Goal: Task Accomplishment & Management: Use online tool/utility

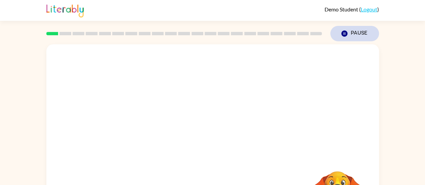
click at [355, 31] on button "Pause Pause" at bounding box center [355, 33] width 49 height 15
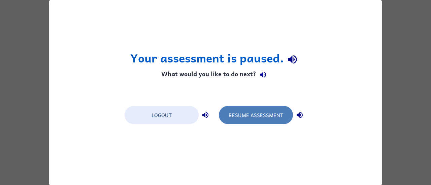
click at [268, 118] on button "Resume Assessment" at bounding box center [256, 115] width 74 height 18
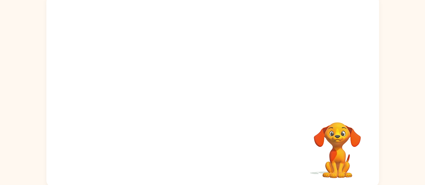
scroll to position [51, 0]
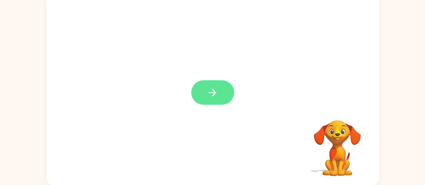
click at [212, 93] on icon "button" at bounding box center [213, 93] width 8 height 8
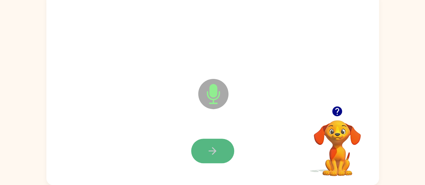
click at [220, 151] on button "button" at bounding box center [212, 151] width 43 height 25
click at [212, 146] on icon "button" at bounding box center [213, 151] width 12 height 12
click at [212, 154] on icon "button" at bounding box center [213, 151] width 12 height 12
click at [220, 152] on button "button" at bounding box center [212, 151] width 43 height 25
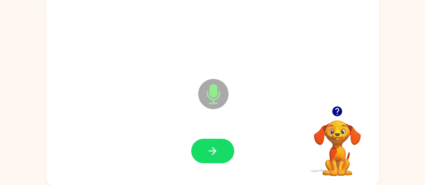
click at [221, 151] on button "button" at bounding box center [212, 151] width 43 height 25
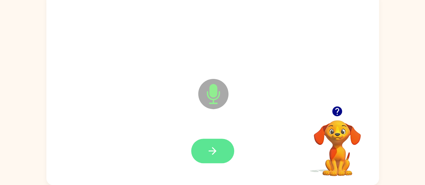
click at [224, 149] on button "button" at bounding box center [212, 151] width 43 height 25
click at [215, 150] on icon "button" at bounding box center [213, 151] width 8 height 8
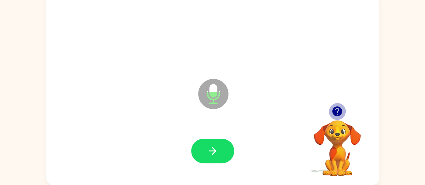
click at [338, 112] on icon "button" at bounding box center [338, 112] width 12 height 12
click at [226, 147] on button "button" at bounding box center [212, 151] width 43 height 25
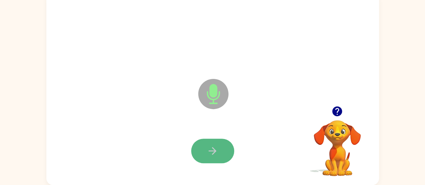
click at [209, 157] on button "button" at bounding box center [212, 151] width 43 height 25
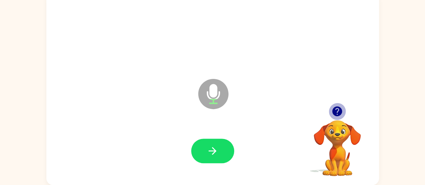
click at [342, 111] on icon "button" at bounding box center [338, 112] width 10 height 10
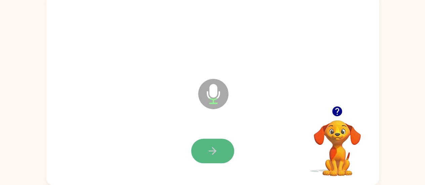
click at [212, 150] on icon "button" at bounding box center [213, 151] width 12 height 12
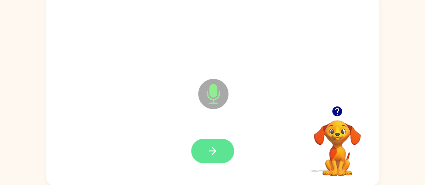
click at [220, 150] on button "button" at bounding box center [212, 151] width 43 height 25
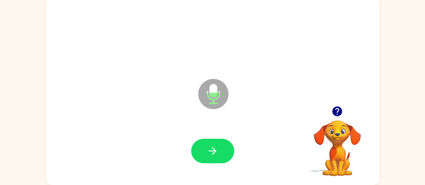
click at [341, 113] on icon "button" at bounding box center [338, 112] width 10 height 10
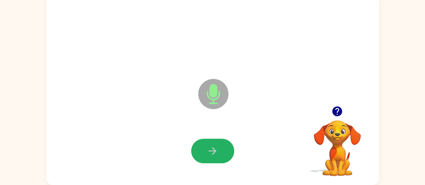
click at [211, 150] on icon "button" at bounding box center [213, 151] width 12 height 12
click at [215, 150] on icon "button" at bounding box center [213, 151] width 8 height 8
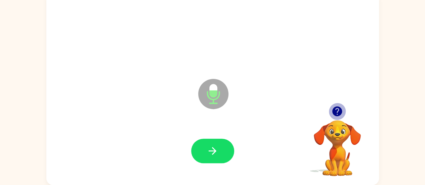
click at [337, 111] on icon "button" at bounding box center [338, 112] width 10 height 10
click at [336, 114] on icon "button" at bounding box center [338, 112] width 10 height 10
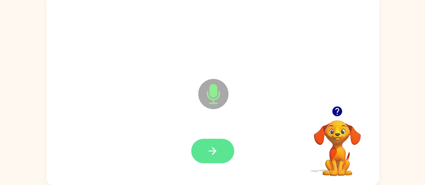
drag, startPoint x: 219, startPoint y: 150, endPoint x: 217, endPoint y: 145, distance: 5.3
click at [217, 145] on button "button" at bounding box center [212, 151] width 43 height 25
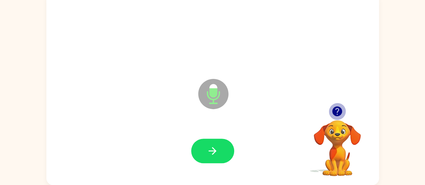
click at [337, 109] on icon "button" at bounding box center [338, 112] width 12 height 12
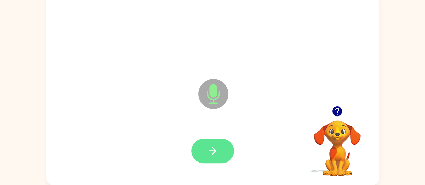
click at [200, 154] on button "button" at bounding box center [212, 151] width 43 height 25
click at [230, 154] on button "button" at bounding box center [212, 151] width 43 height 25
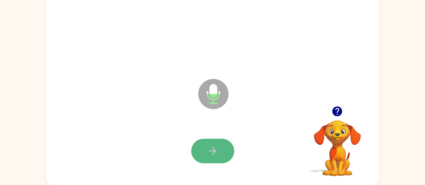
click at [225, 156] on button "button" at bounding box center [212, 151] width 43 height 25
click at [223, 154] on button "button" at bounding box center [212, 151] width 43 height 25
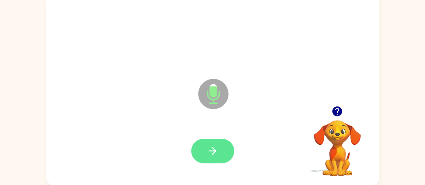
click at [226, 147] on button "button" at bounding box center [212, 151] width 43 height 25
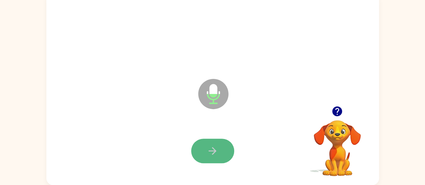
click at [207, 152] on icon "button" at bounding box center [213, 151] width 12 height 12
click at [226, 152] on button "button" at bounding box center [212, 151] width 43 height 25
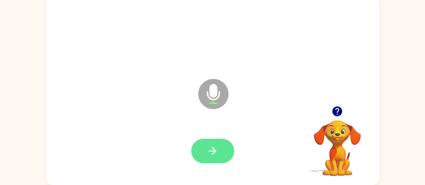
click at [221, 154] on button "button" at bounding box center [212, 151] width 43 height 25
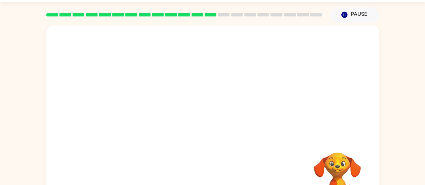
scroll to position [0, 0]
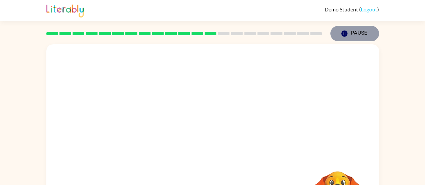
click at [360, 34] on button "Pause Pause" at bounding box center [355, 33] width 49 height 15
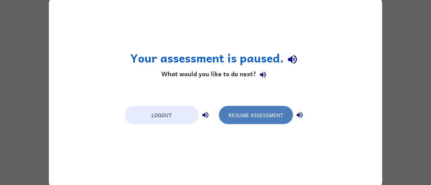
click at [267, 116] on button "Resume Assessment" at bounding box center [256, 115] width 74 height 18
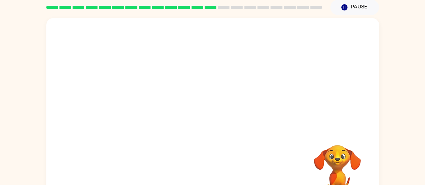
scroll to position [51, 0]
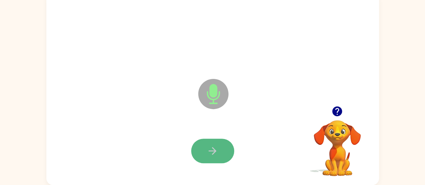
click at [217, 150] on icon "button" at bounding box center [213, 151] width 12 height 12
click at [220, 148] on button "button" at bounding box center [212, 151] width 43 height 25
click at [222, 154] on button "button" at bounding box center [212, 151] width 43 height 25
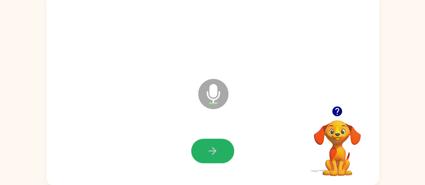
drag, startPoint x: 217, startPoint y: 148, endPoint x: 288, endPoint y: 155, distance: 70.9
click at [217, 149] on icon "button" at bounding box center [213, 151] width 12 height 12
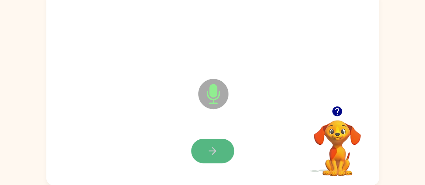
click at [204, 153] on button "button" at bounding box center [212, 151] width 43 height 25
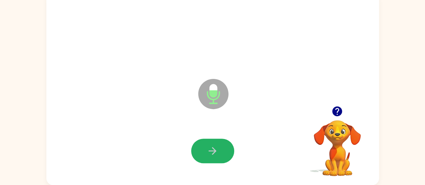
drag, startPoint x: 221, startPoint y: 155, endPoint x: 244, endPoint y: 151, distance: 23.8
click at [221, 155] on button "button" at bounding box center [212, 151] width 43 height 25
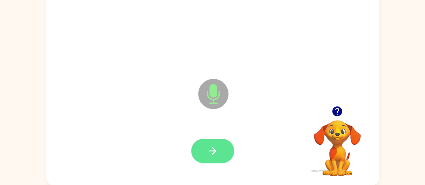
click at [225, 154] on button "button" at bounding box center [212, 151] width 43 height 25
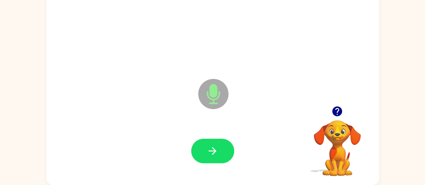
click at [337, 113] on icon "button" at bounding box center [338, 112] width 12 height 12
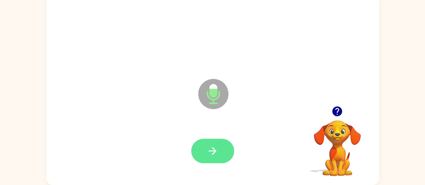
click at [219, 150] on button "button" at bounding box center [212, 151] width 43 height 25
click at [220, 154] on button "button" at bounding box center [212, 151] width 43 height 25
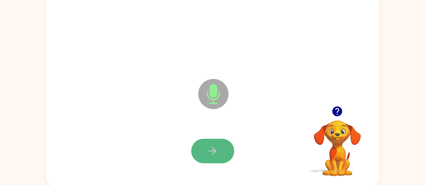
click at [216, 152] on icon "button" at bounding box center [213, 151] width 12 height 12
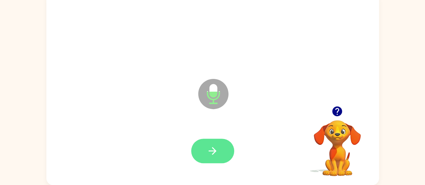
click at [217, 154] on icon "button" at bounding box center [213, 151] width 12 height 12
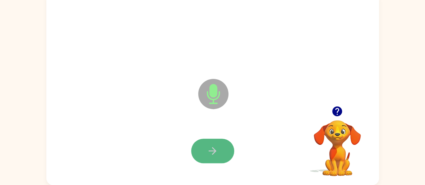
click at [217, 158] on button "button" at bounding box center [212, 151] width 43 height 25
click at [208, 152] on icon "button" at bounding box center [213, 151] width 12 height 12
click at [215, 150] on icon "button" at bounding box center [213, 151] width 8 height 8
click at [221, 150] on button "button" at bounding box center [212, 151] width 43 height 25
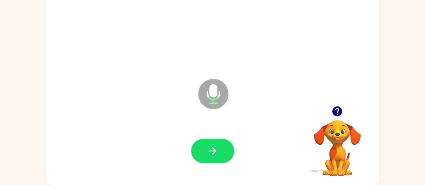
click at [205, 139] on button "button" at bounding box center [212, 151] width 43 height 25
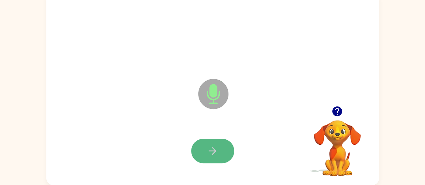
click at [220, 153] on button "button" at bounding box center [212, 151] width 43 height 25
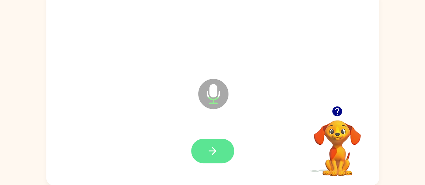
click at [227, 154] on button "button" at bounding box center [212, 151] width 43 height 25
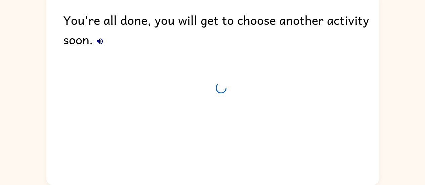
scroll to position [39, 0]
